Goal: Task Accomplishment & Management: Use online tool/utility

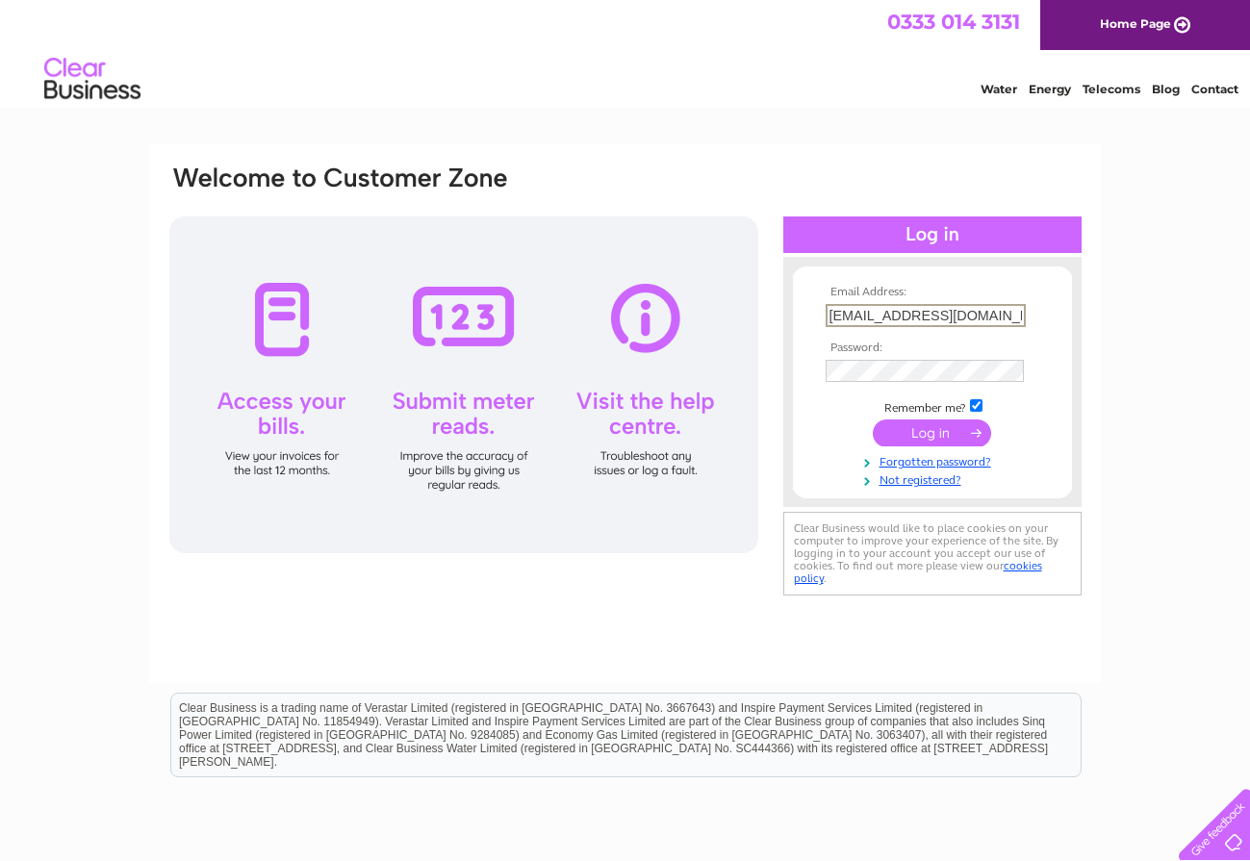
type input "admin@chestercivictrust.org.uk"
click at [932, 431] on input "submit" at bounding box center [932, 431] width 118 height 27
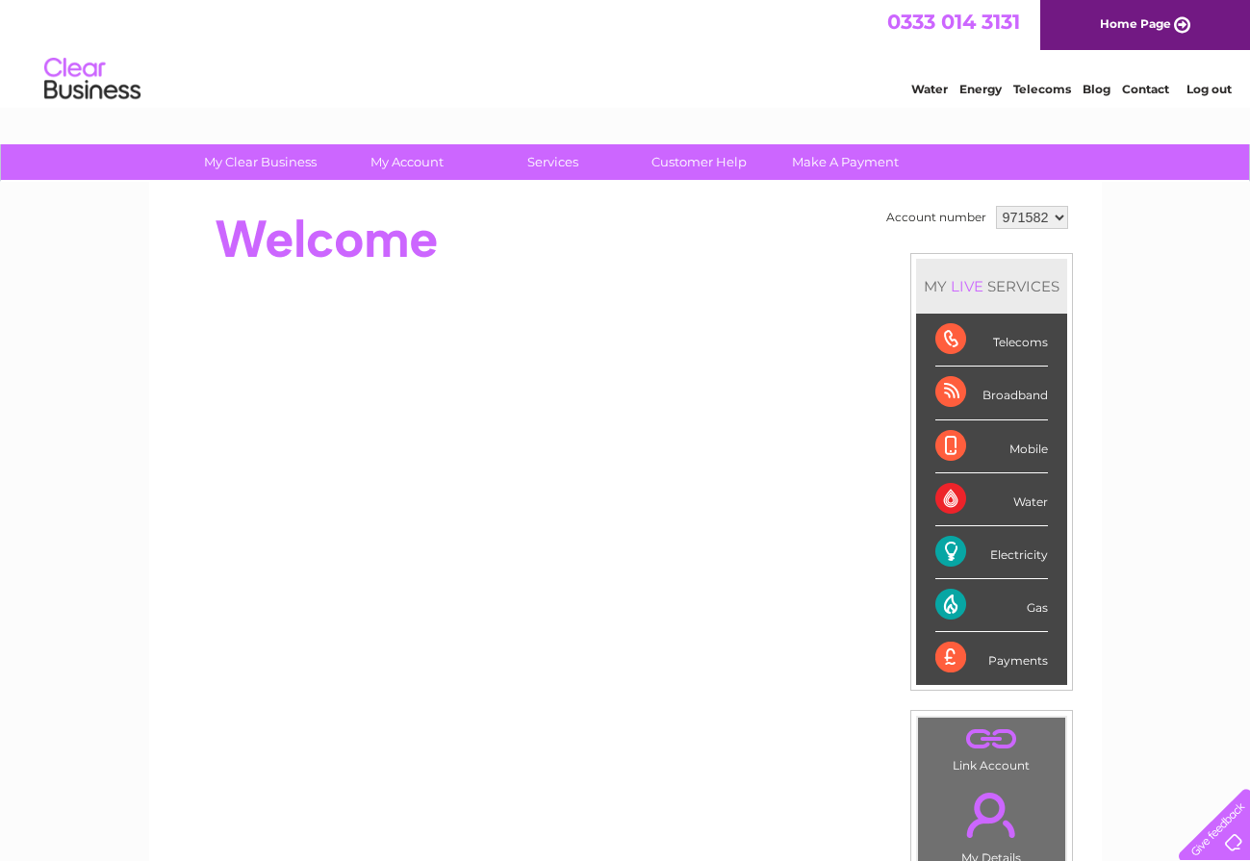
click at [963, 549] on div "Electricity" at bounding box center [991, 552] width 113 height 53
click at [961, 599] on div "Gas" at bounding box center [991, 605] width 113 height 53
click at [1116, 589] on div "My Clear Business Login Details My Details My Preferences Link Account My Accou…" at bounding box center [625, 685] width 1250 height 1082
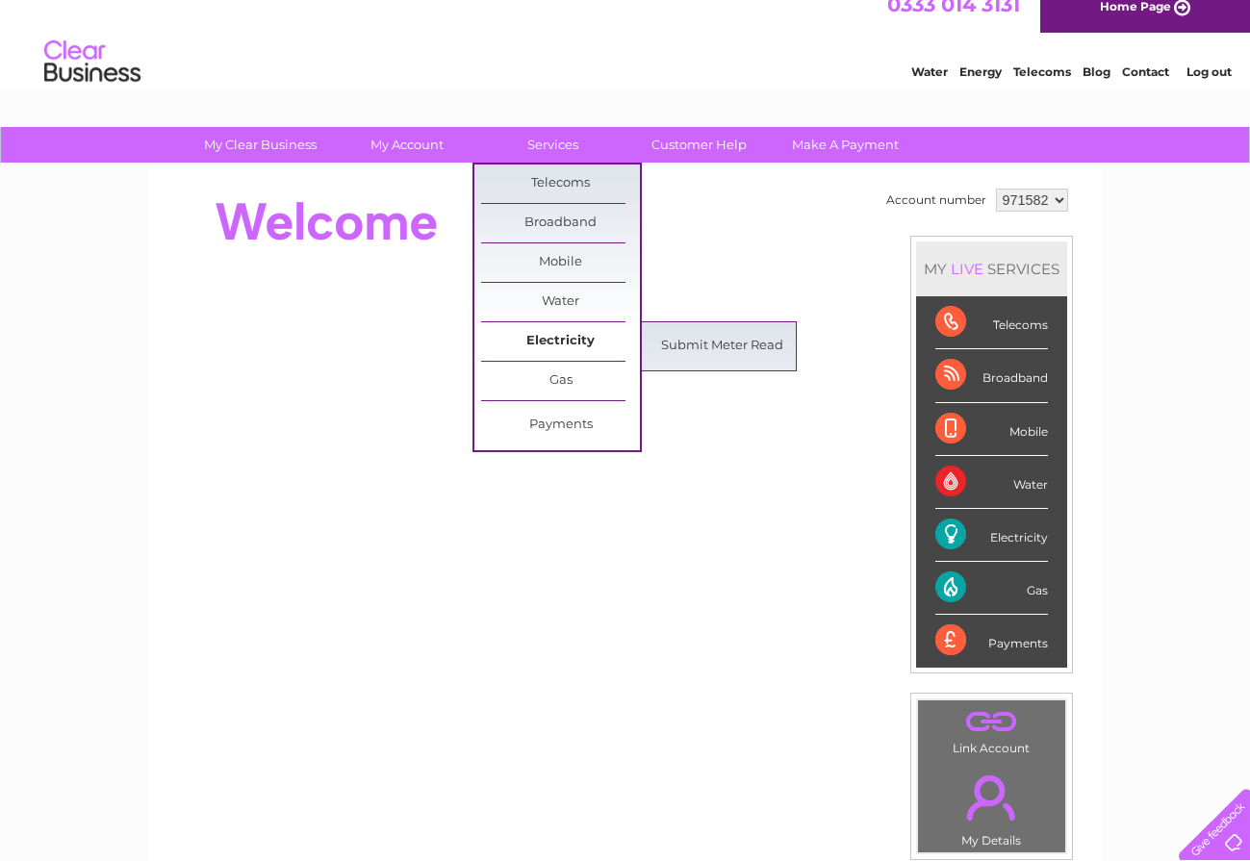
scroll to position [17, 0]
click at [700, 351] on link "Submit Meter Read" at bounding box center [722, 346] width 159 height 38
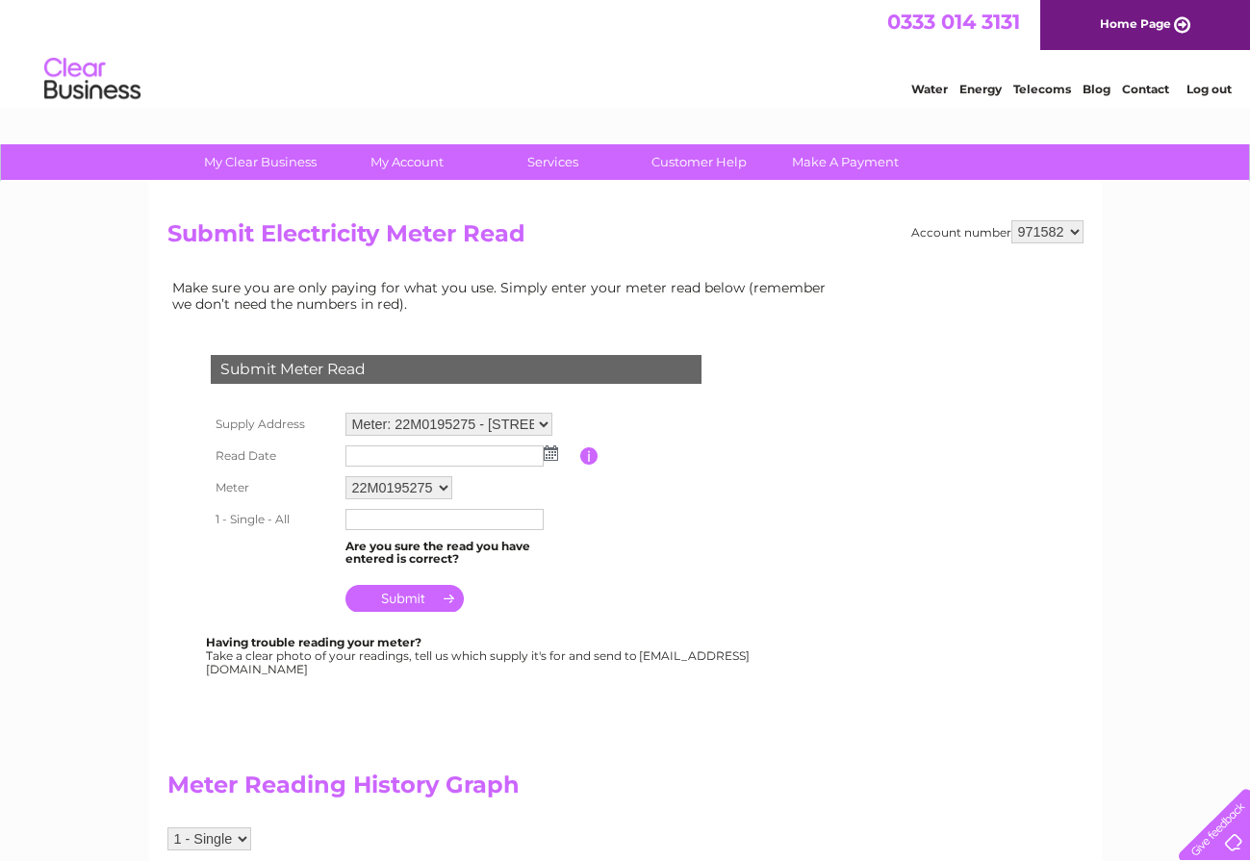
click at [465, 520] on input "text" at bounding box center [445, 519] width 198 height 21
click at [645, 510] on table "Supply Address Meter: 22M0195275 - 51-53 Watergate Row, Chester, Cheshire, CH1 …" at bounding box center [479, 513] width 547 height 210
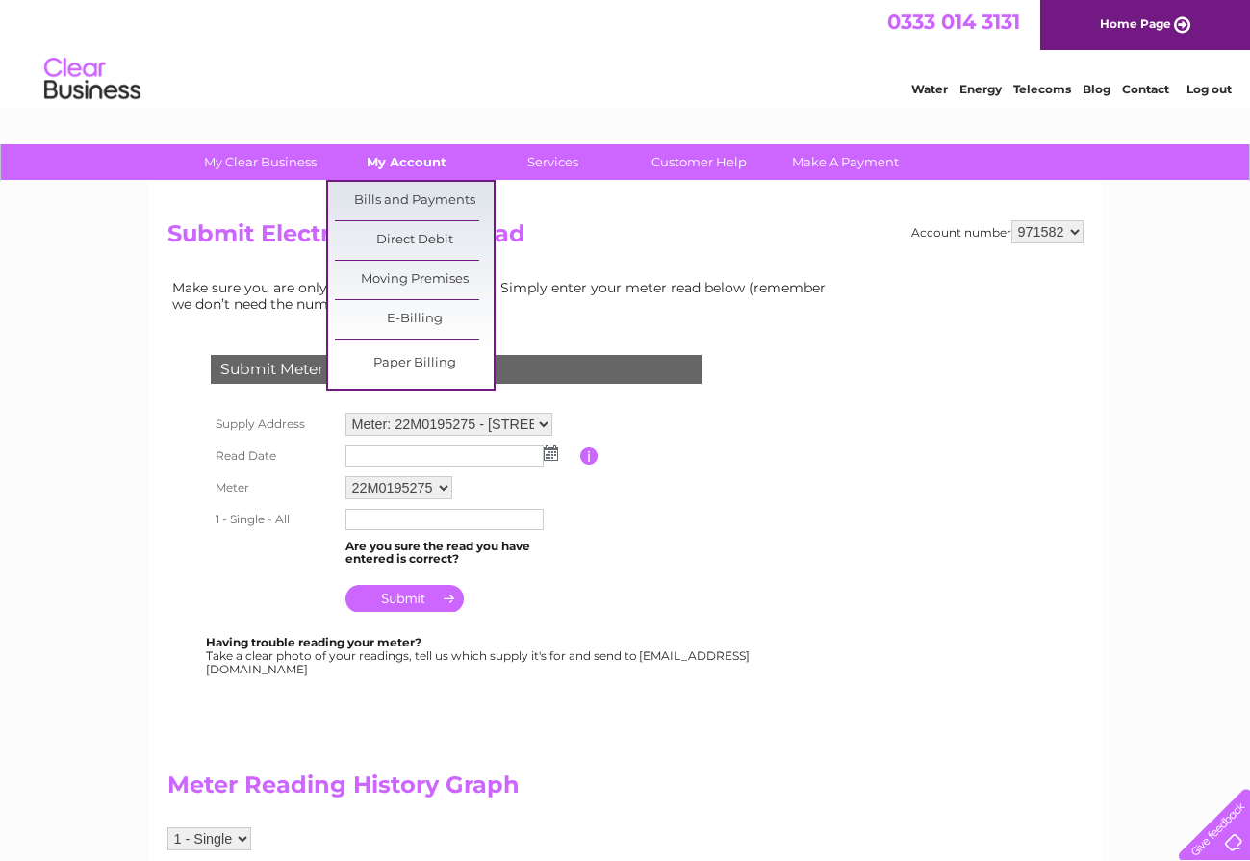
click at [405, 166] on link "My Account" at bounding box center [406, 162] width 159 height 36
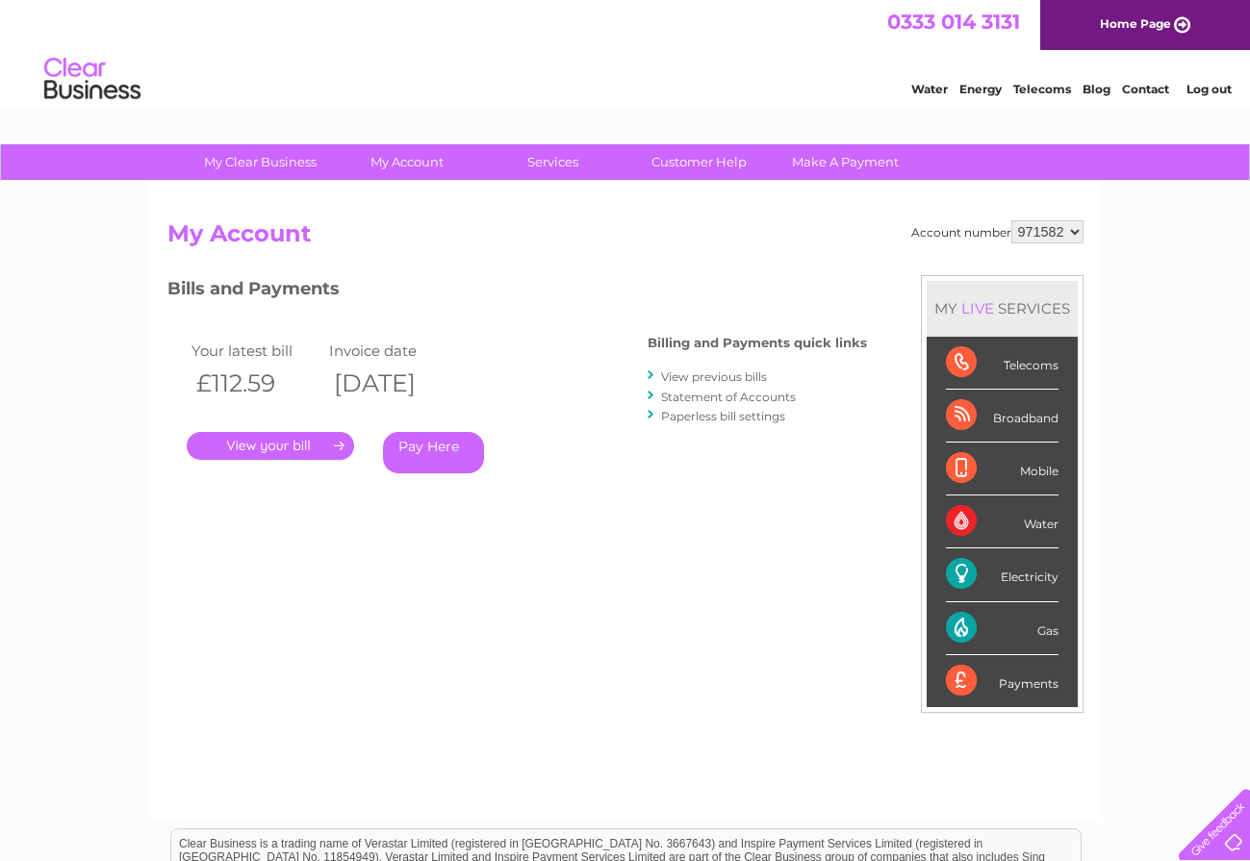
scroll to position [0, 2]
click at [310, 441] on link "." at bounding box center [270, 446] width 167 height 28
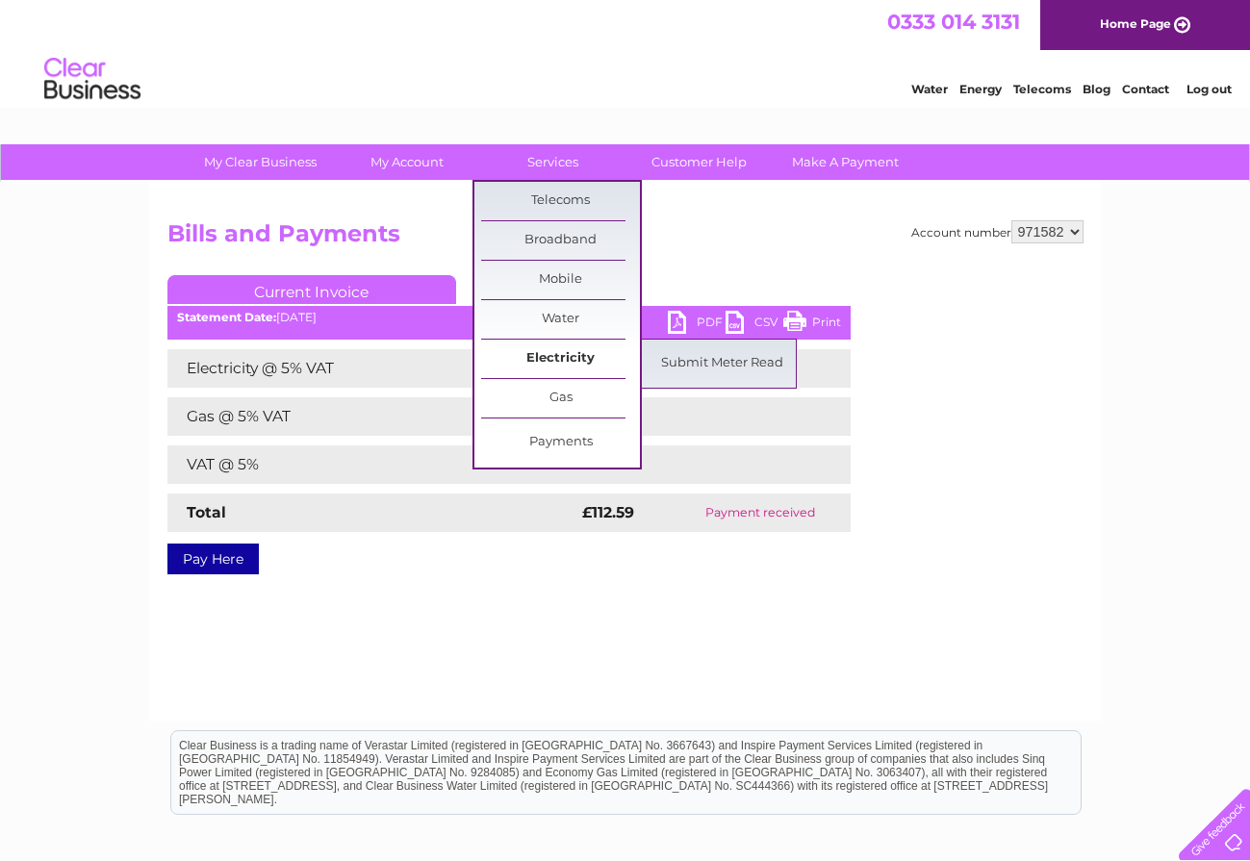
click at [559, 365] on link "Electricity" at bounding box center [560, 359] width 159 height 38
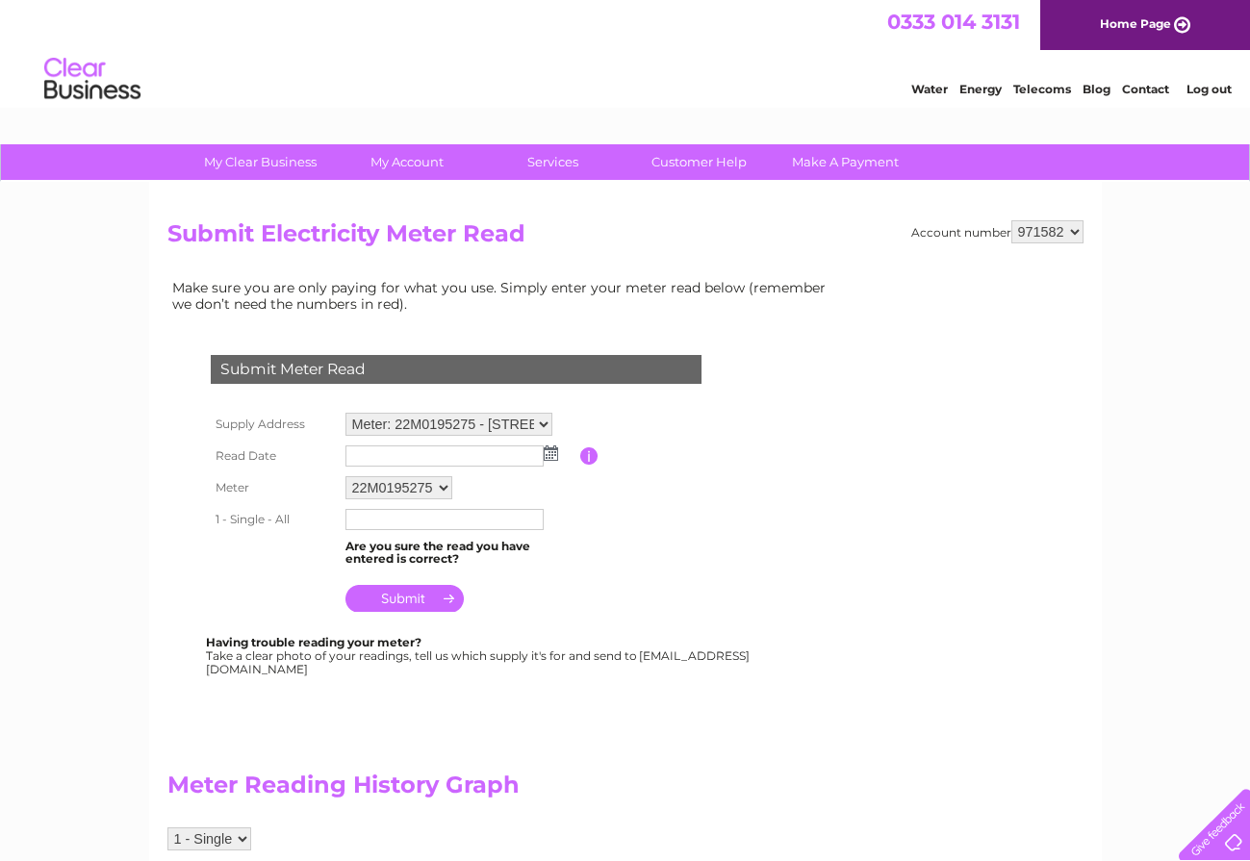
click at [690, 261] on div "Account number 971582 Submit Electricity Meter Read Make sure you are only payi…" at bounding box center [625, 773] width 916 height 1106
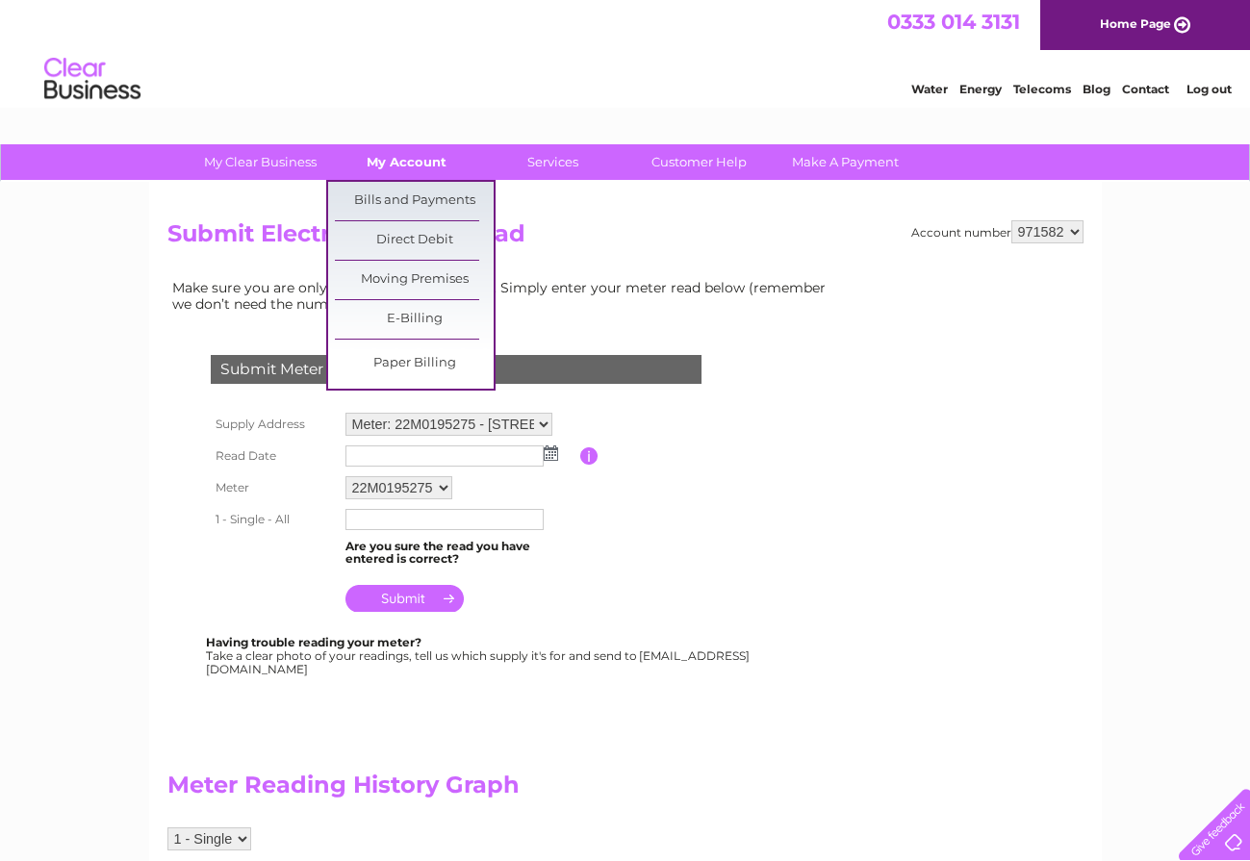
click at [397, 164] on link "My Account" at bounding box center [406, 162] width 159 height 36
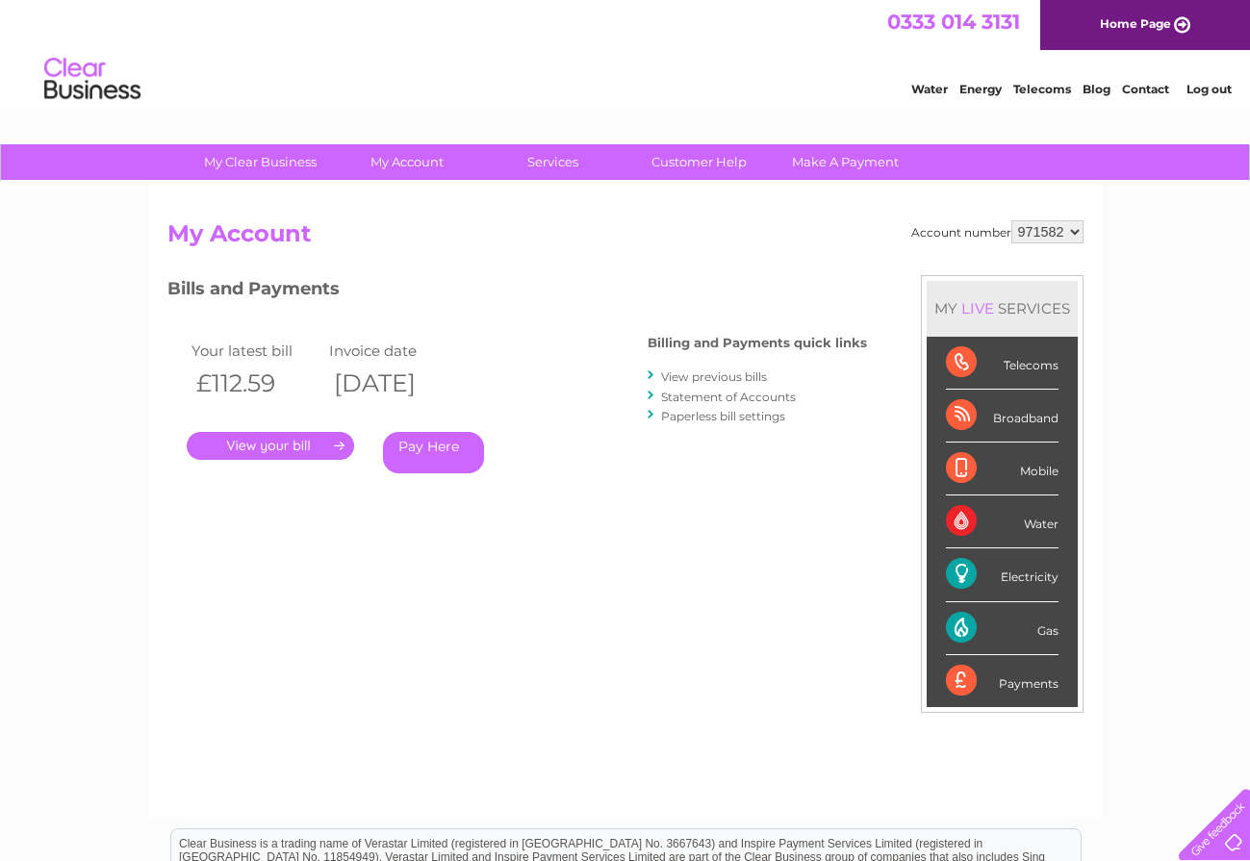
click at [525, 77] on div "Water Energy Telecoms Blog Contact Log out" at bounding box center [625, 81] width 1250 height 63
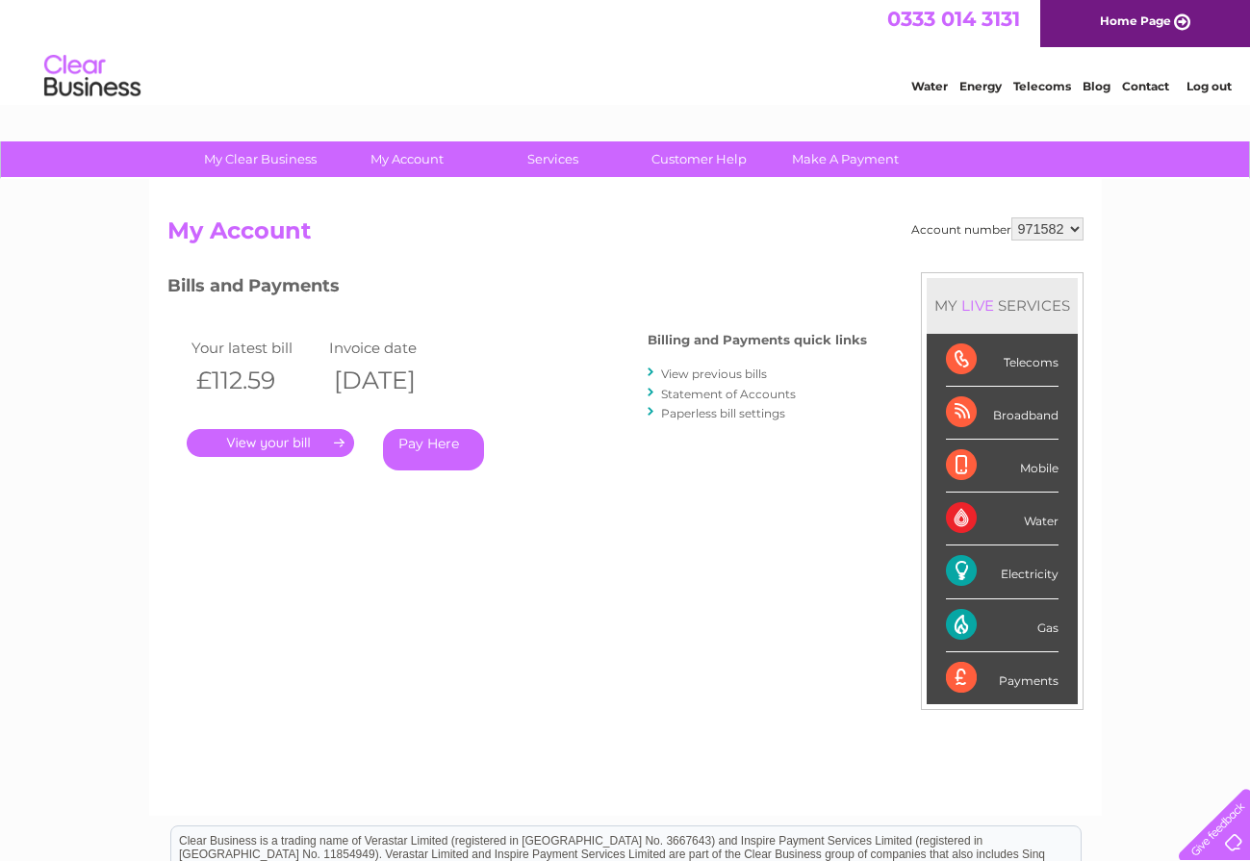
scroll to position [7, 0]
